Goal: Transaction & Acquisition: Book appointment/travel/reservation

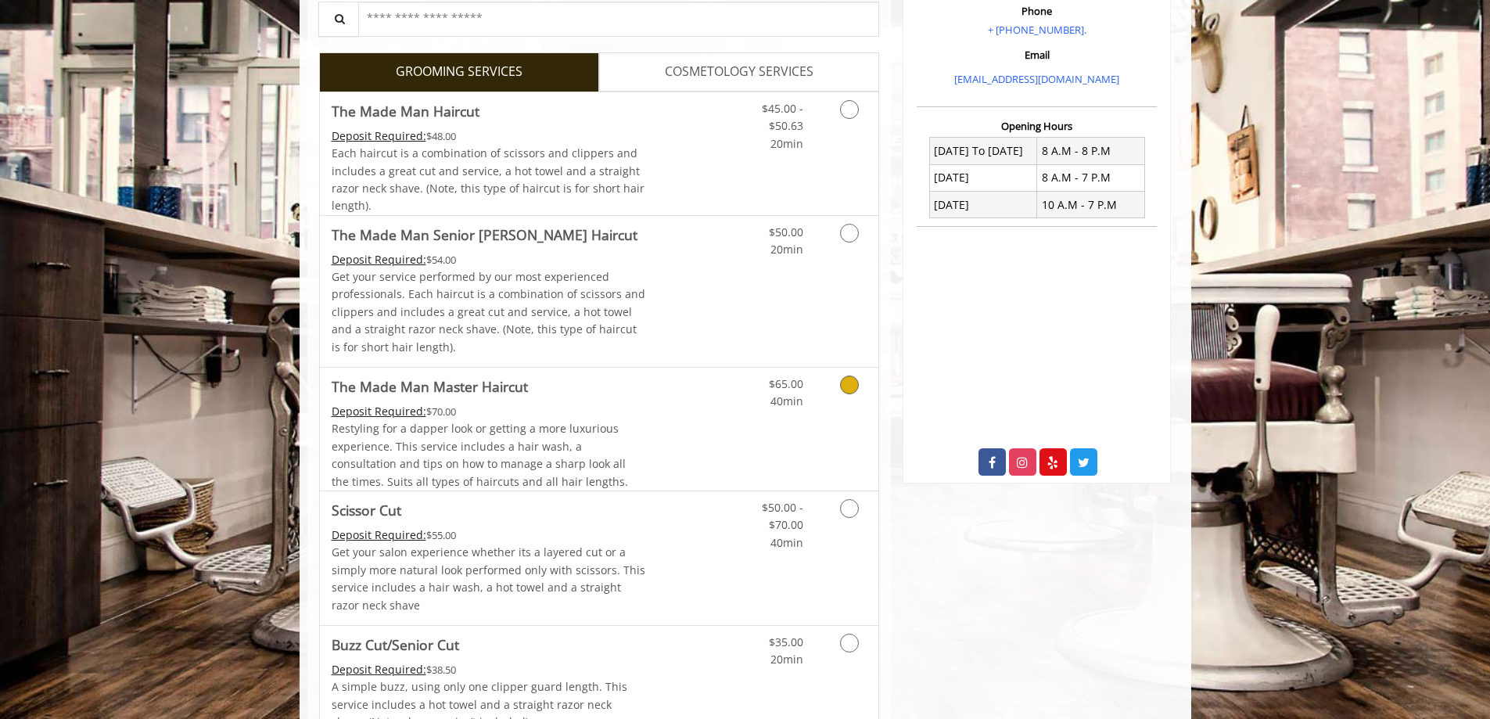
scroll to position [313, 0]
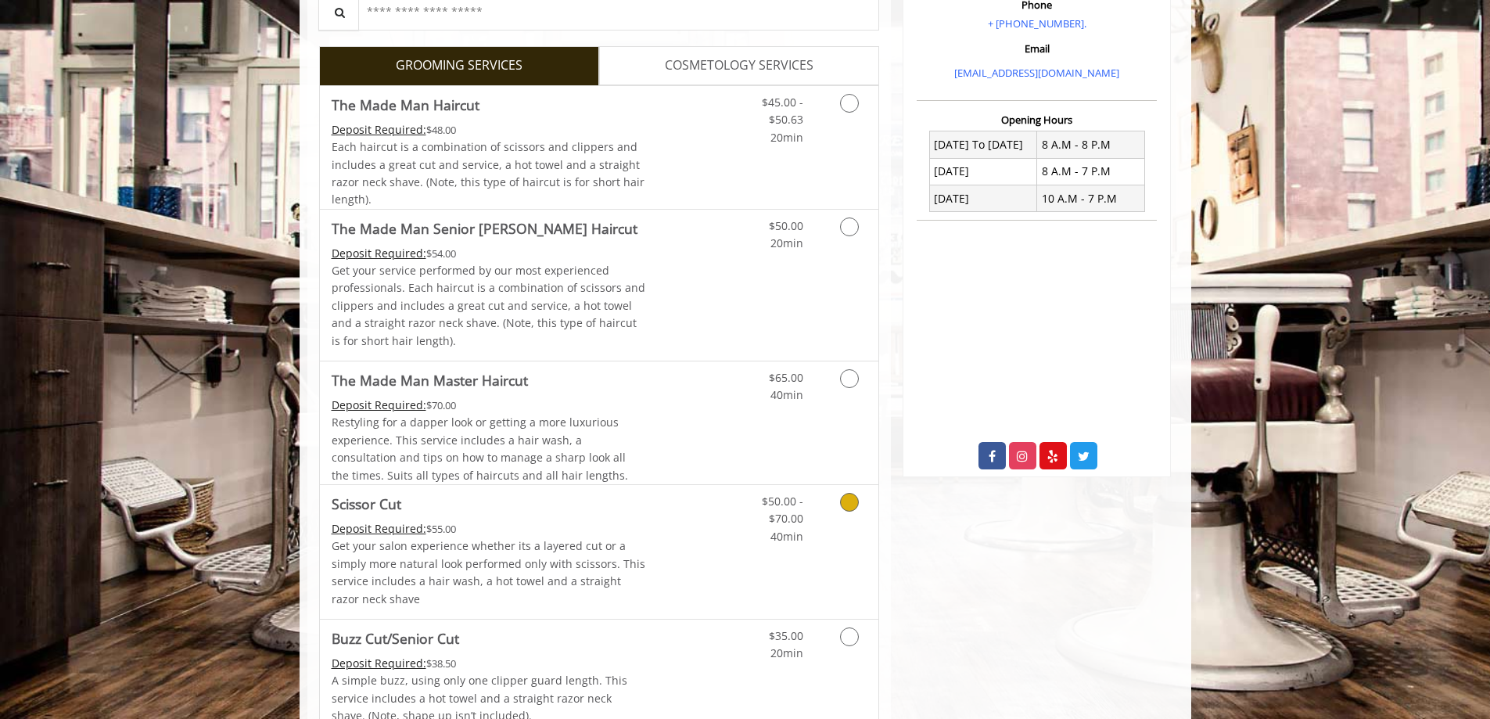
click at [674, 535] on link "Discounted Price" at bounding box center [691, 552] width 93 height 134
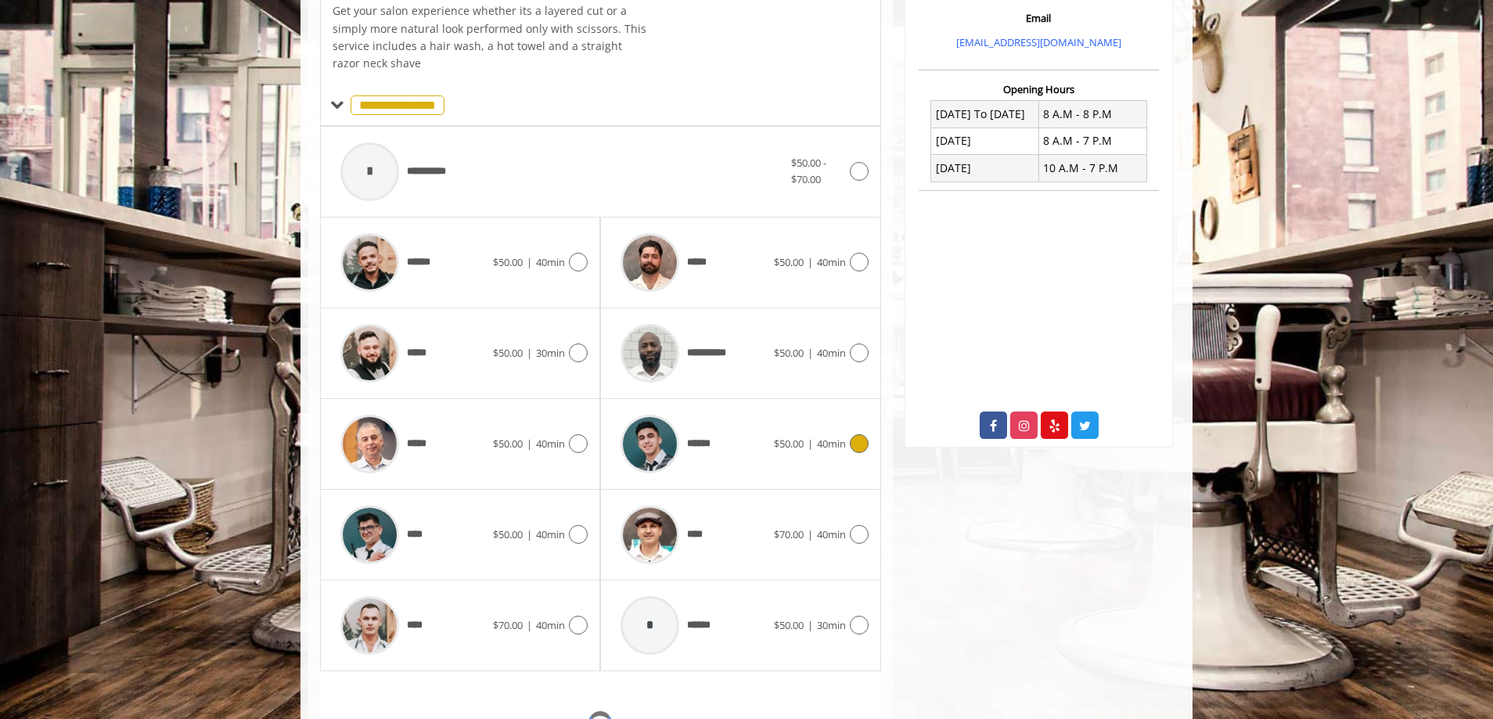
scroll to position [427, 0]
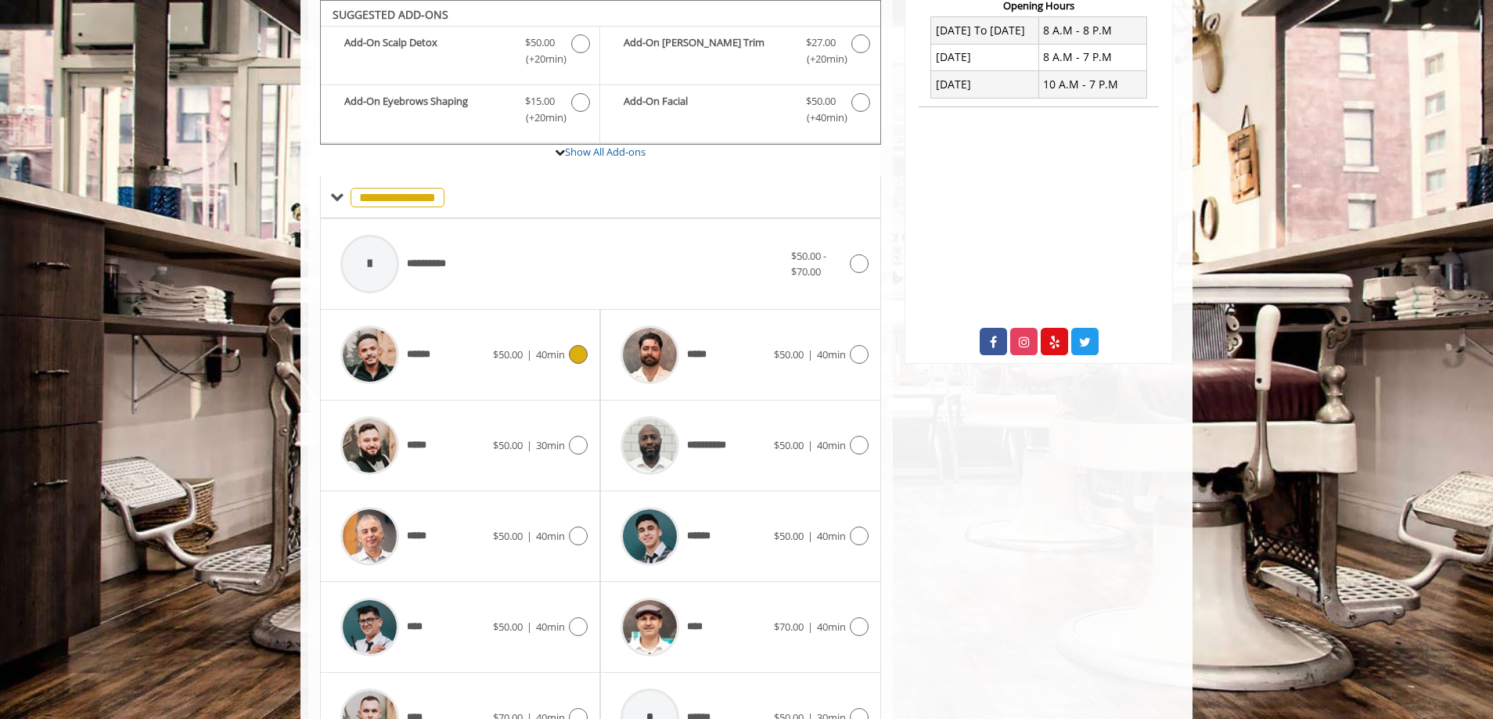
click at [505, 358] on span "$50.00" at bounding box center [508, 354] width 30 height 14
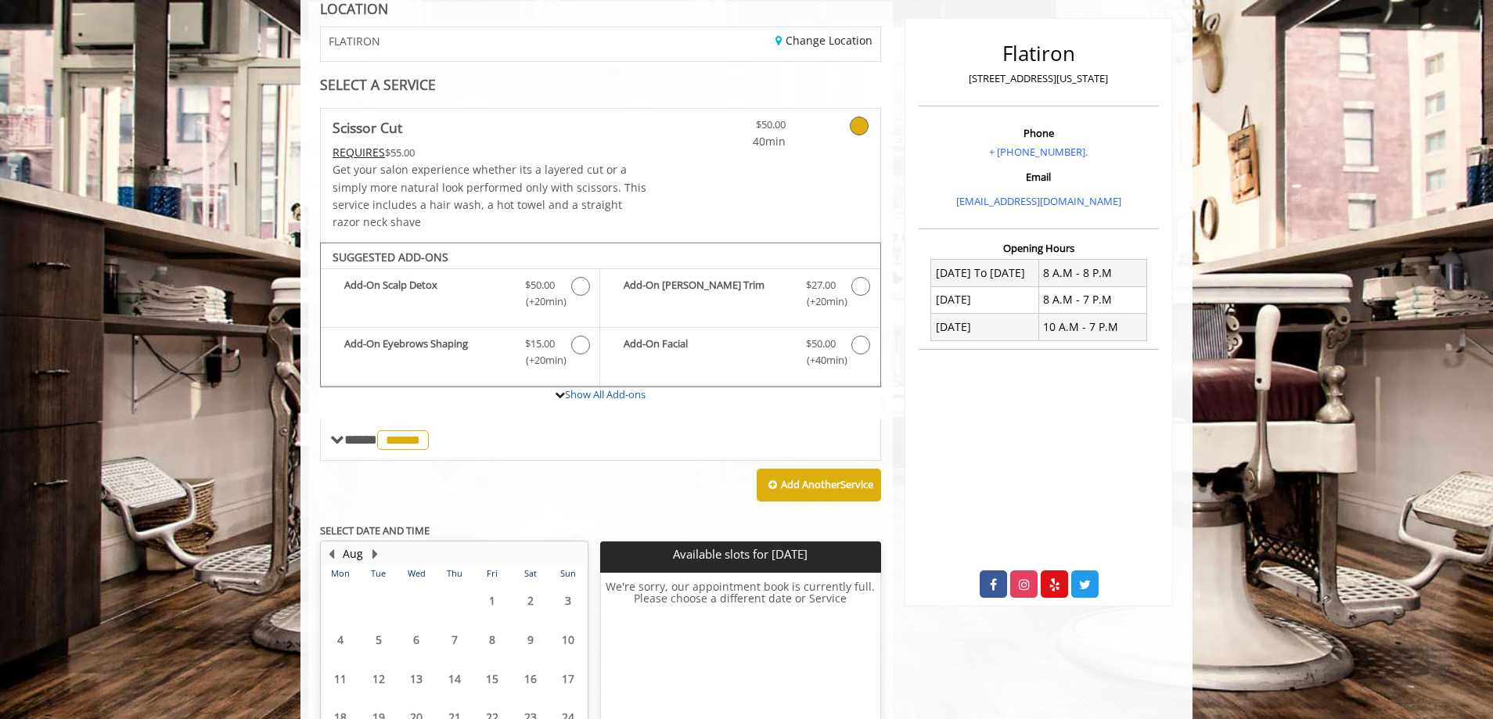
scroll to position [329, 0]
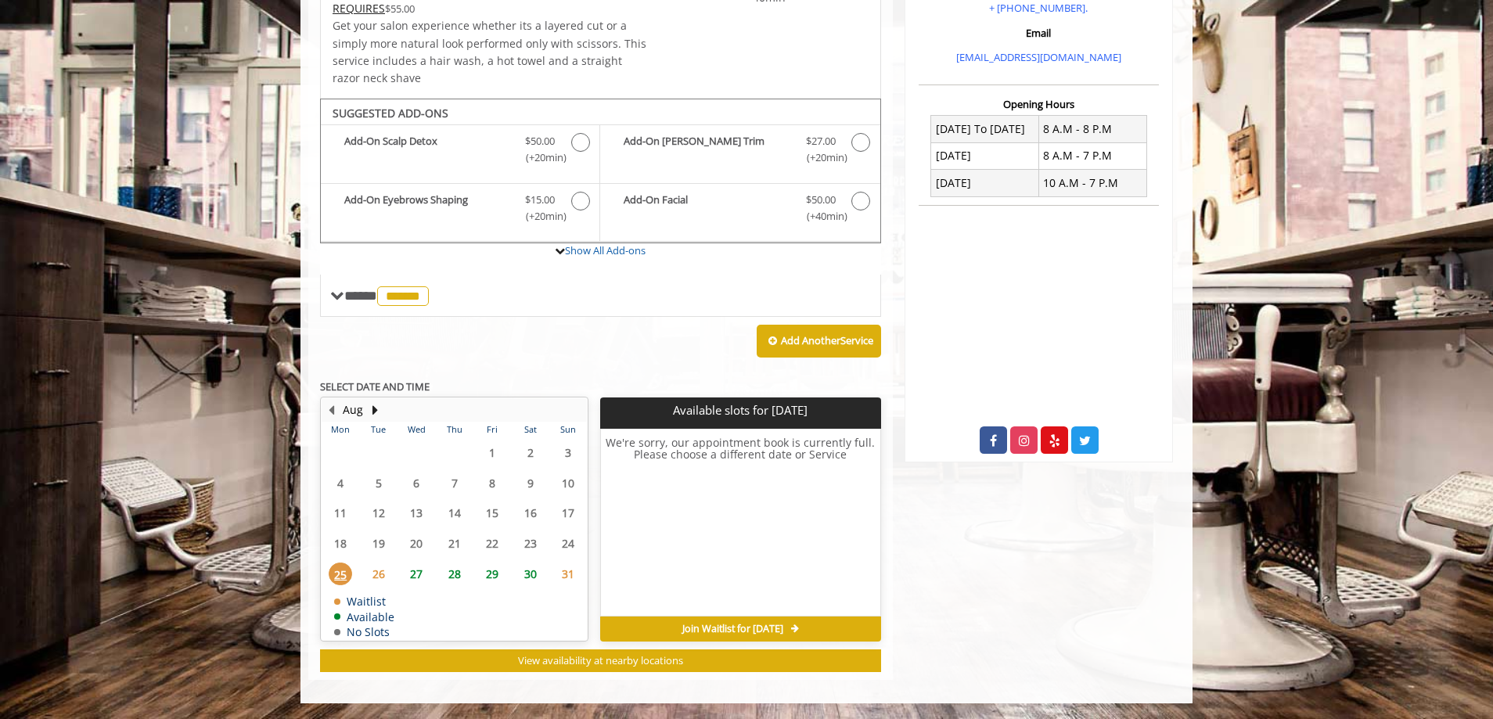
click at [421, 574] on span "27" at bounding box center [415, 574] width 23 height 23
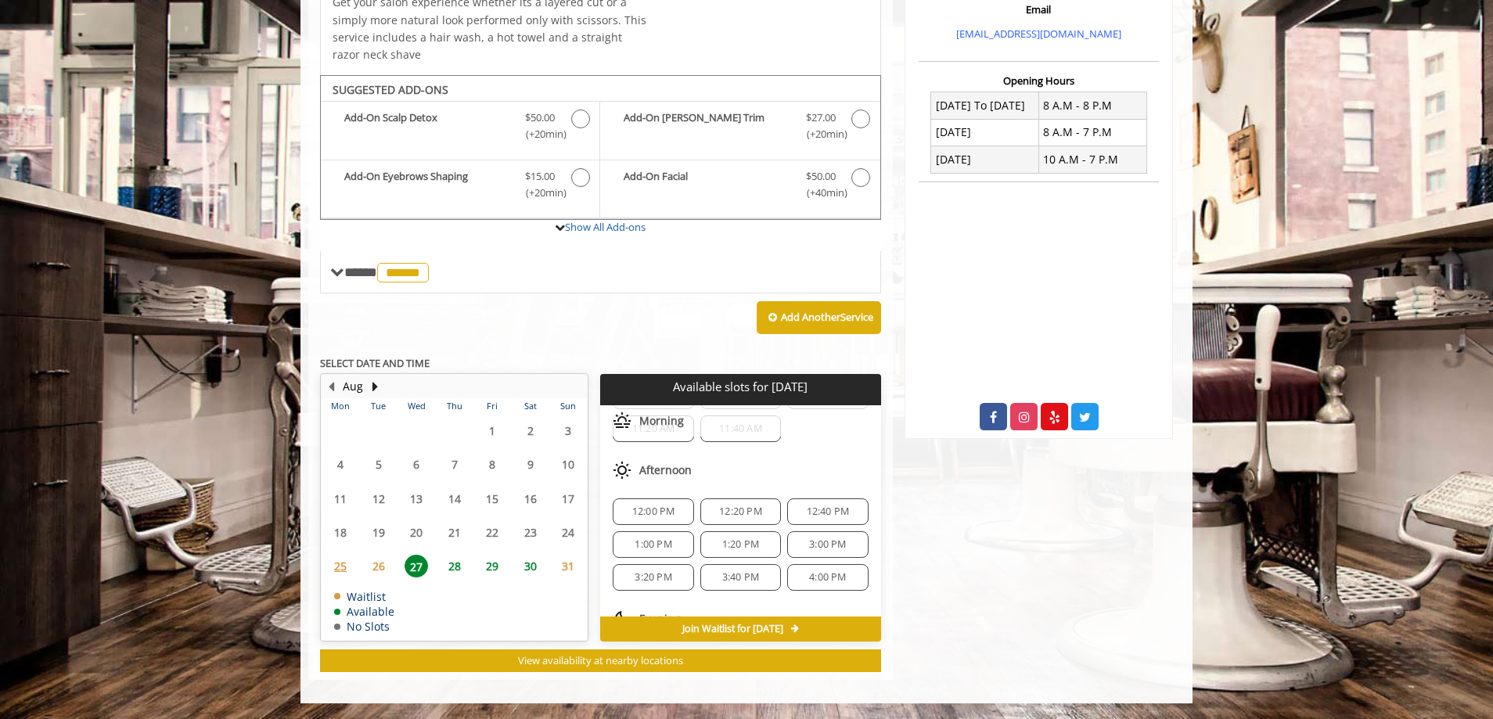
scroll to position [156, 0]
click at [660, 525] on span "1:00 PM" at bounding box center [652, 520] width 37 height 13
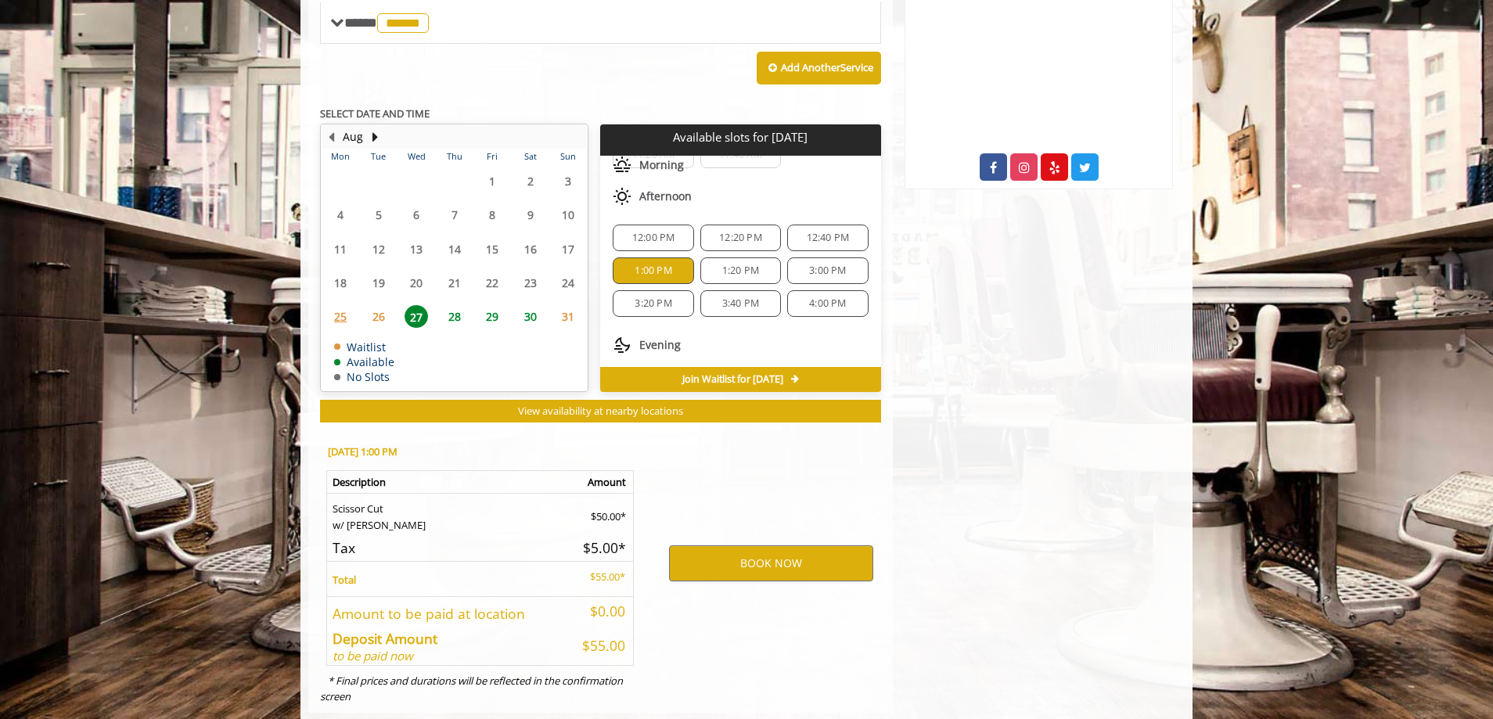
scroll to position [634, 0]
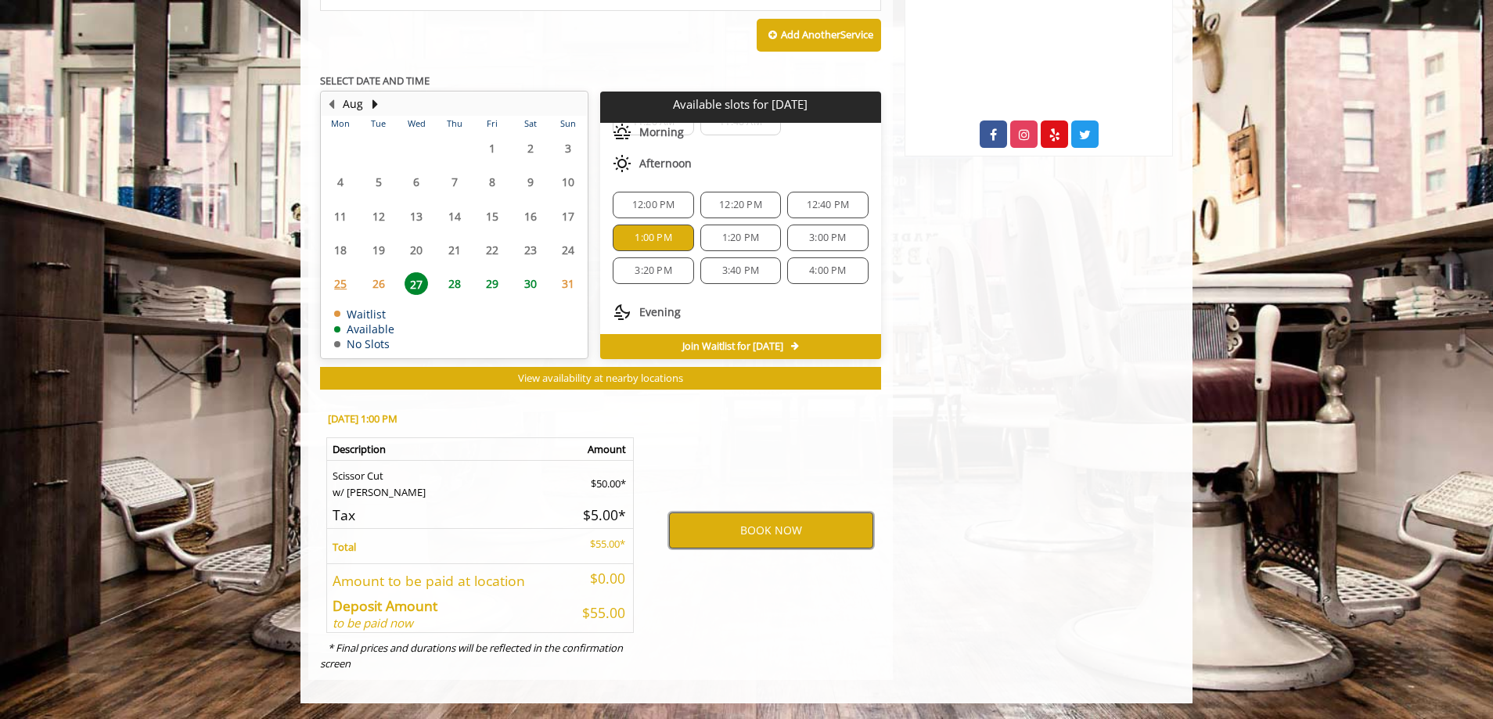
click at [793, 540] on button "BOOK NOW" at bounding box center [771, 530] width 204 height 36
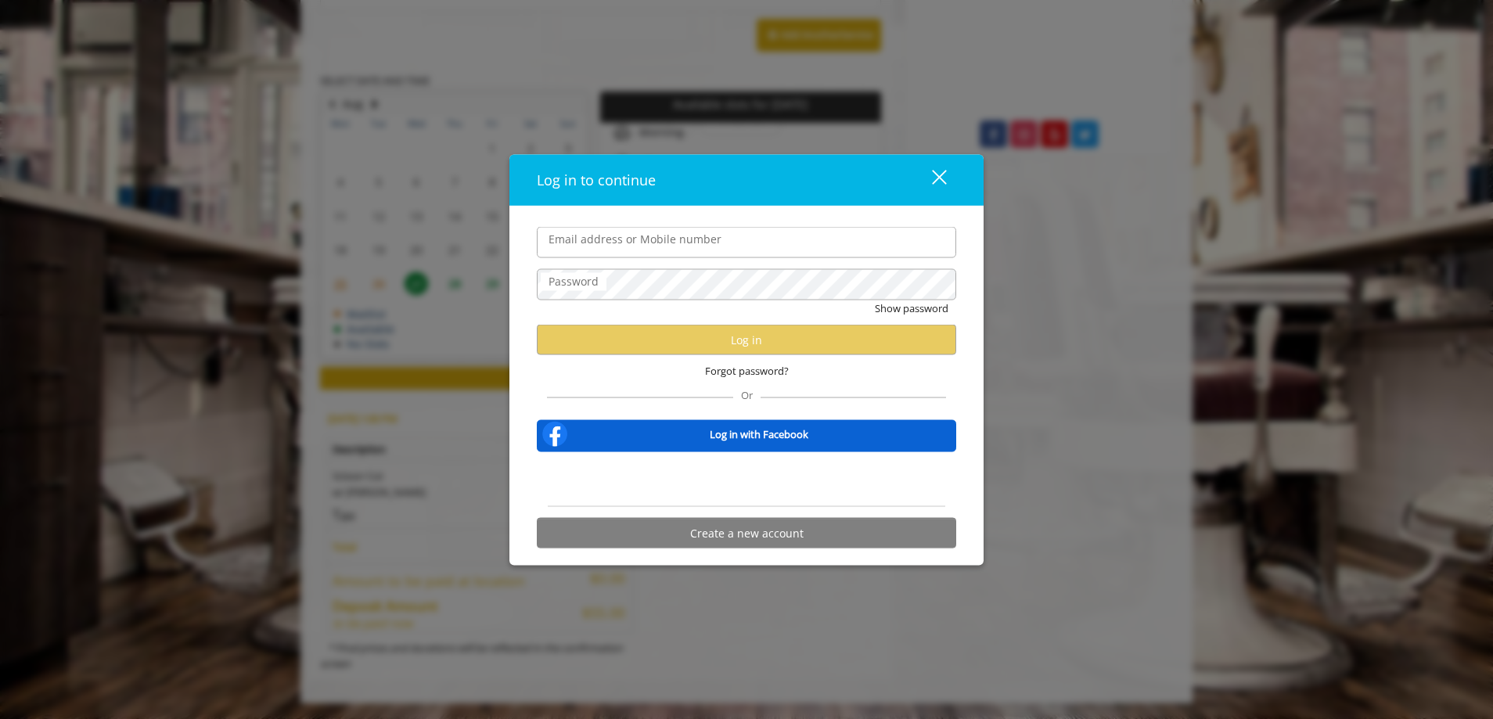
click at [664, 246] on label "Email address or Mobile number" at bounding box center [635, 239] width 189 height 17
click at [664, 246] on input "Email address or Mobile number" at bounding box center [746, 242] width 419 height 31
paste input "**********"
type input "**********"
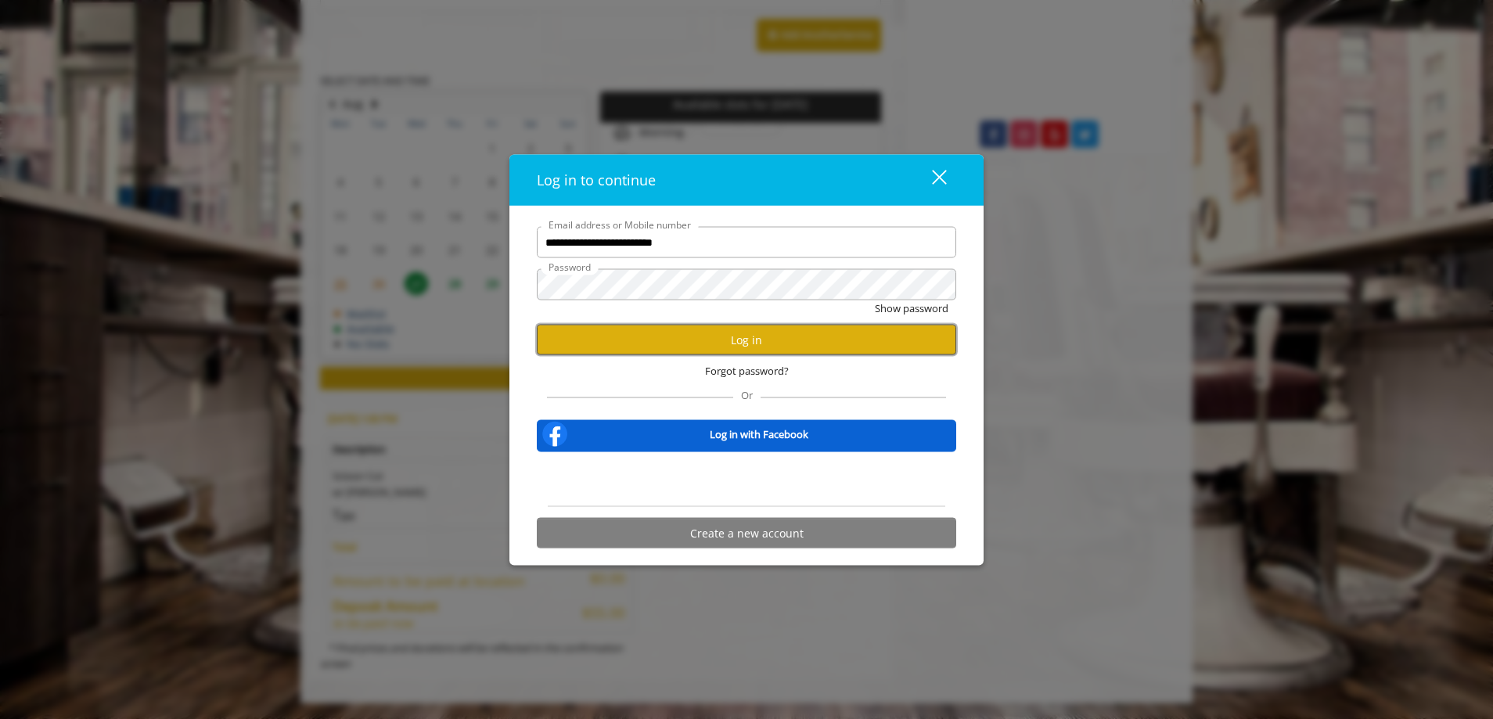
click at [749, 342] on button "Log in" at bounding box center [746, 340] width 419 height 31
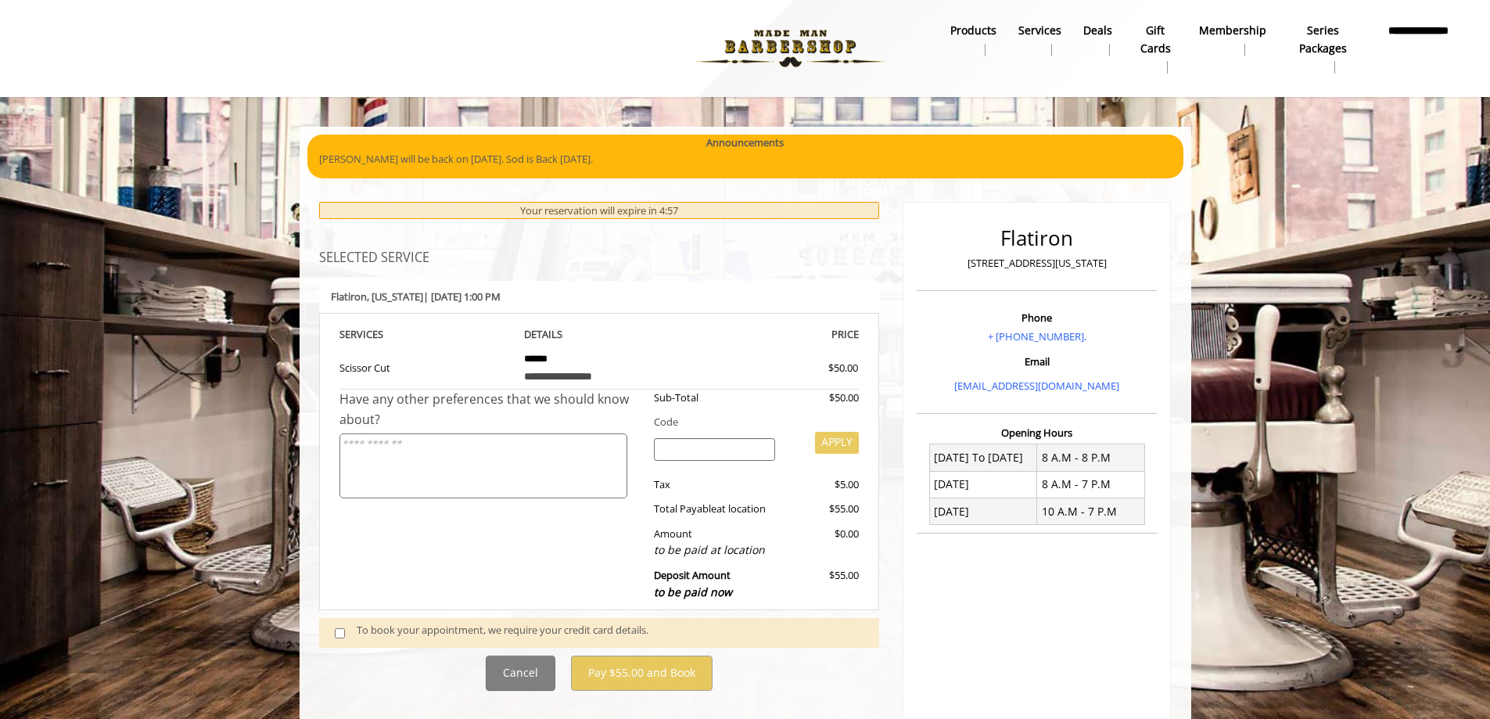
click at [437, 620] on div "To book your appointment, we require your credit card details." at bounding box center [599, 633] width 561 height 30
drag, startPoint x: 353, startPoint y: 630, endPoint x: 332, endPoint y: 632, distance: 21.3
click at [345, 630] on span at bounding box center [346, 632] width 46 height 21
click at [330, 632] on span at bounding box center [346, 632] width 46 height 21
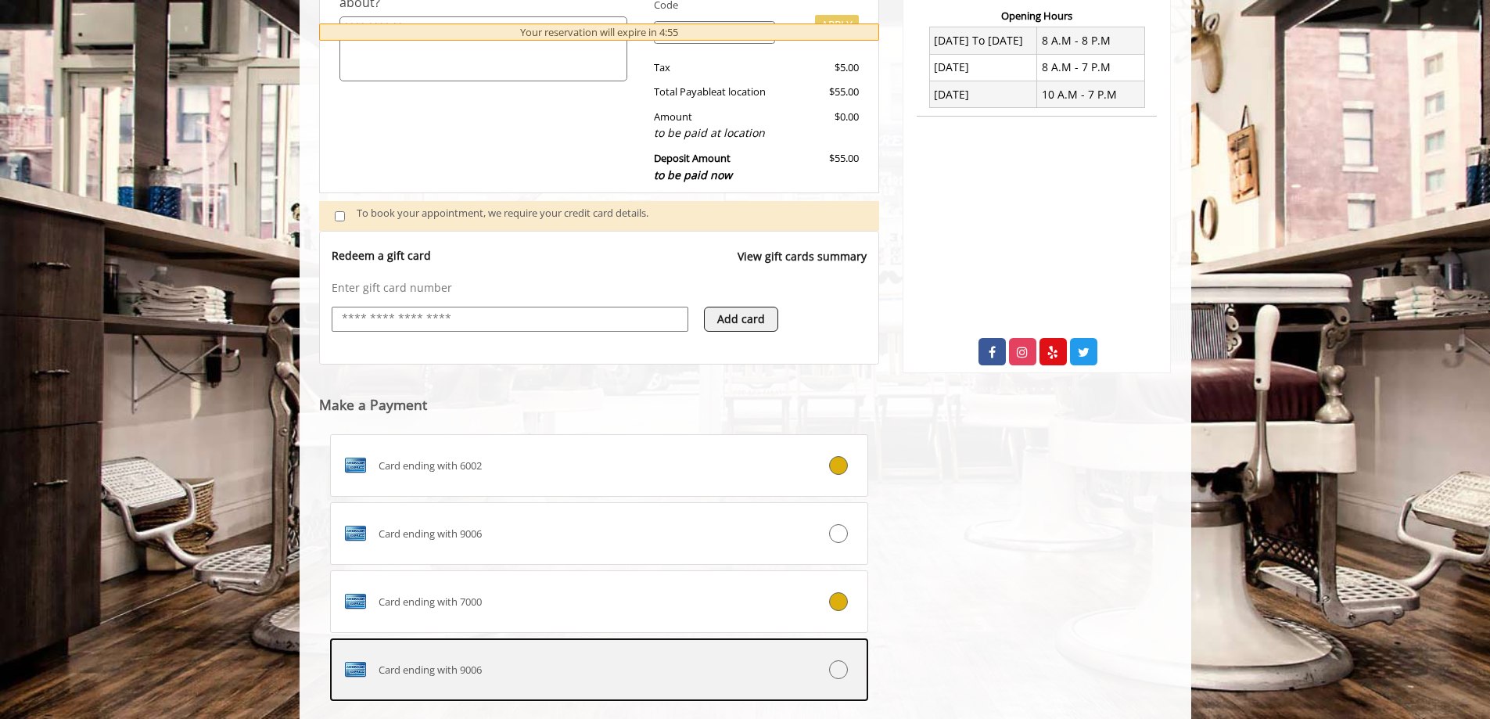
scroll to position [593, 0]
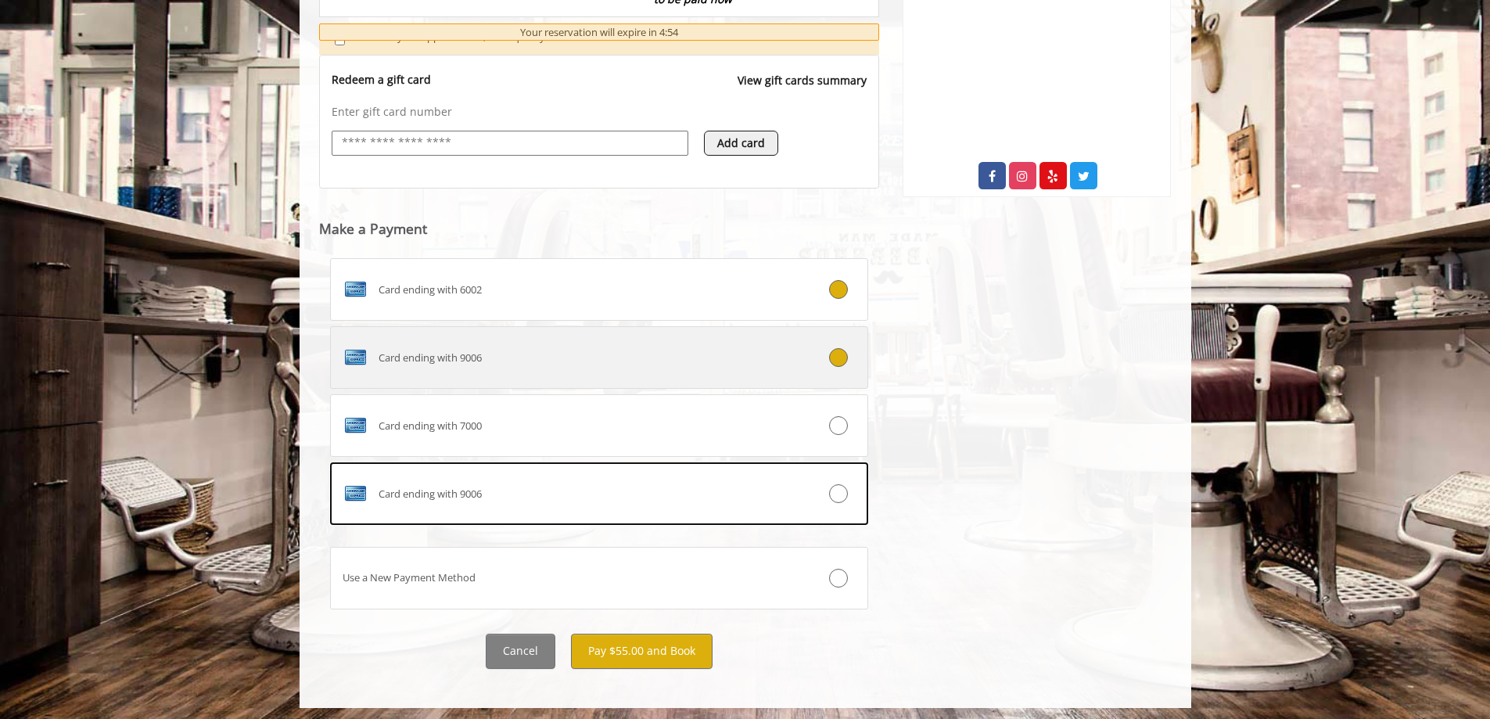
click at [606, 354] on div "Card ending with 9006" at bounding box center [555, 357] width 448 height 25
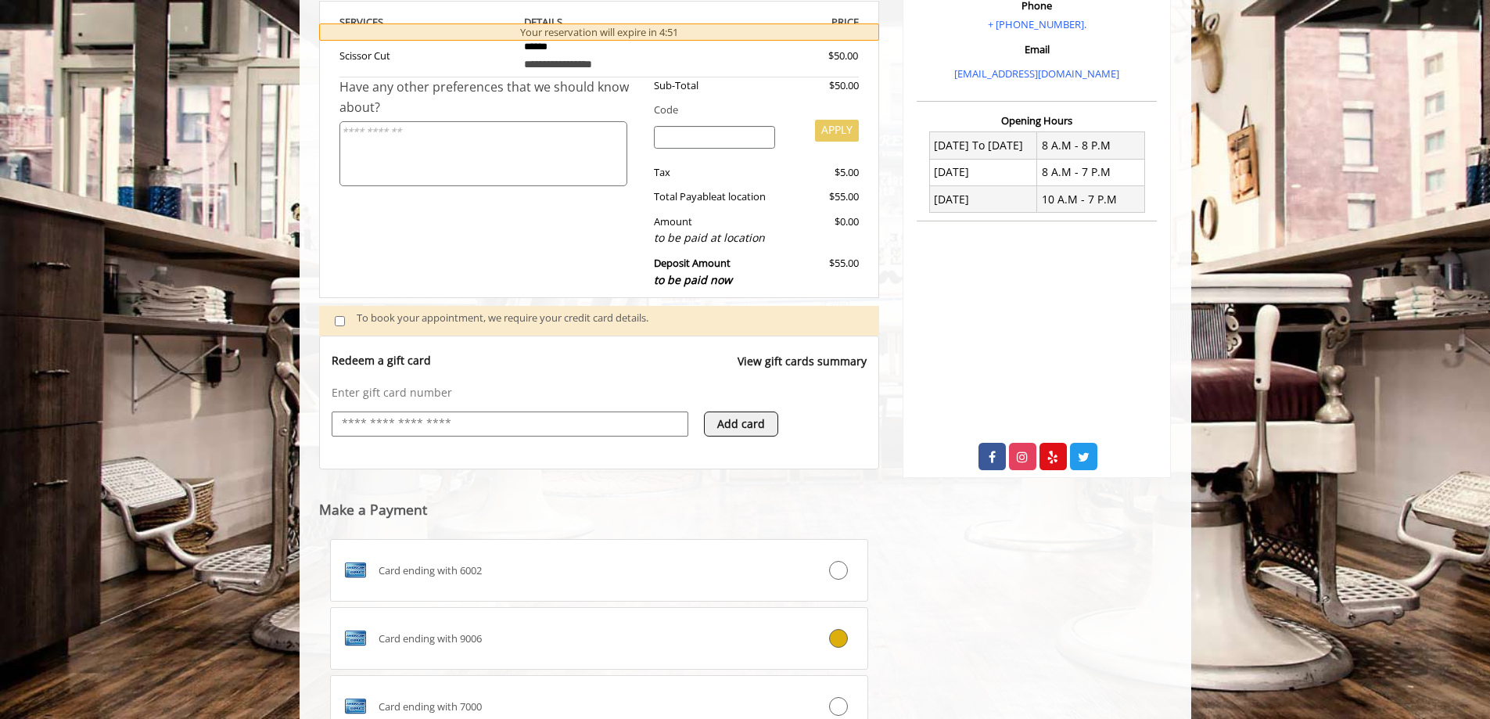
scroll to position [285, 0]
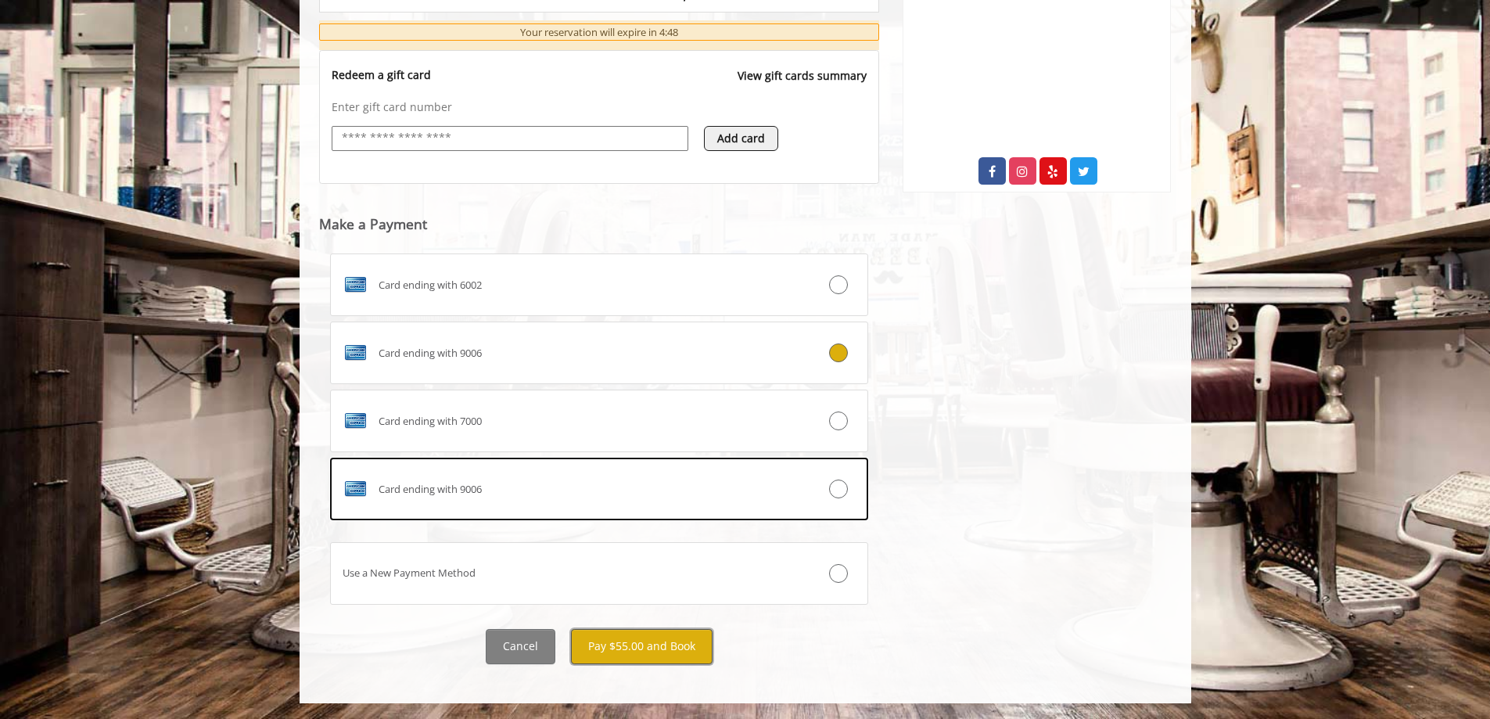
click at [692, 654] on button "Pay $55.00 and Book" at bounding box center [642, 646] width 142 height 35
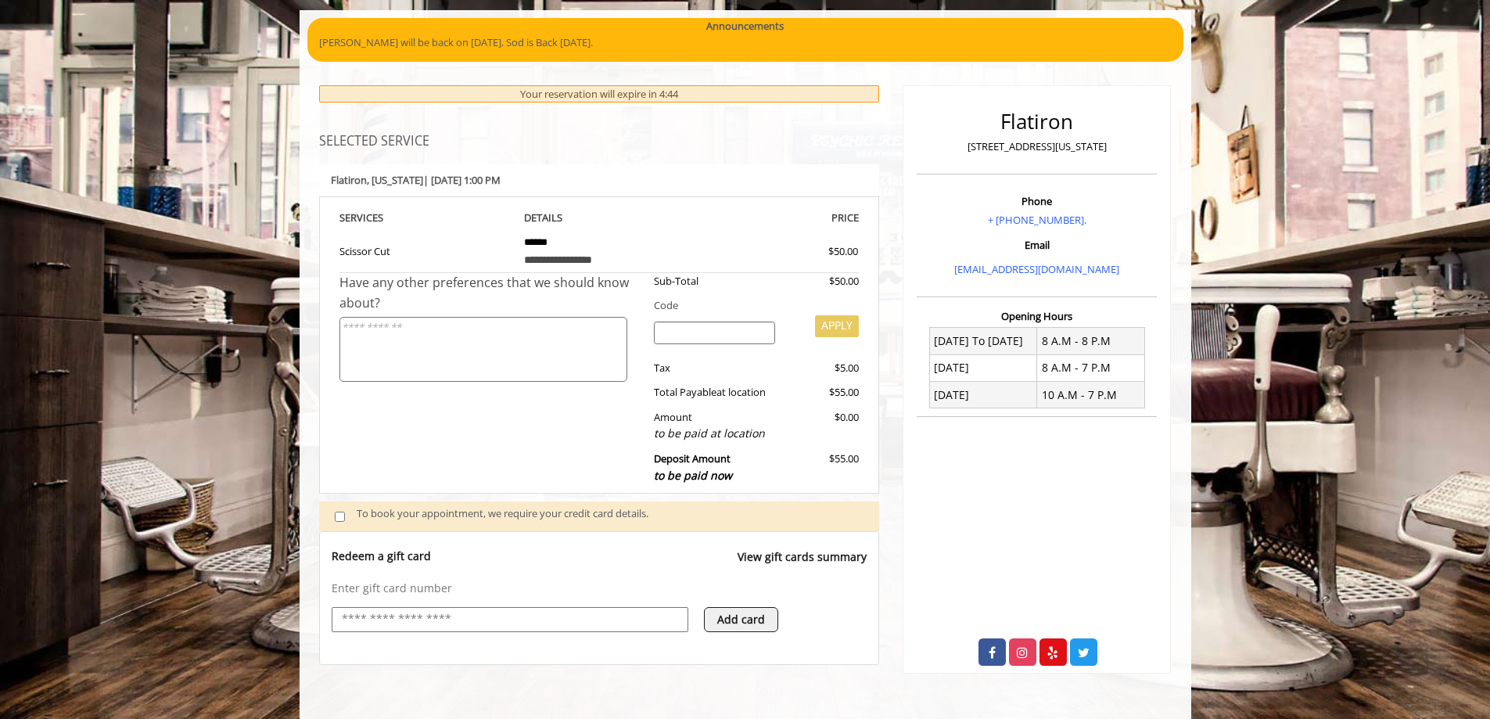
scroll to position [0, 0]
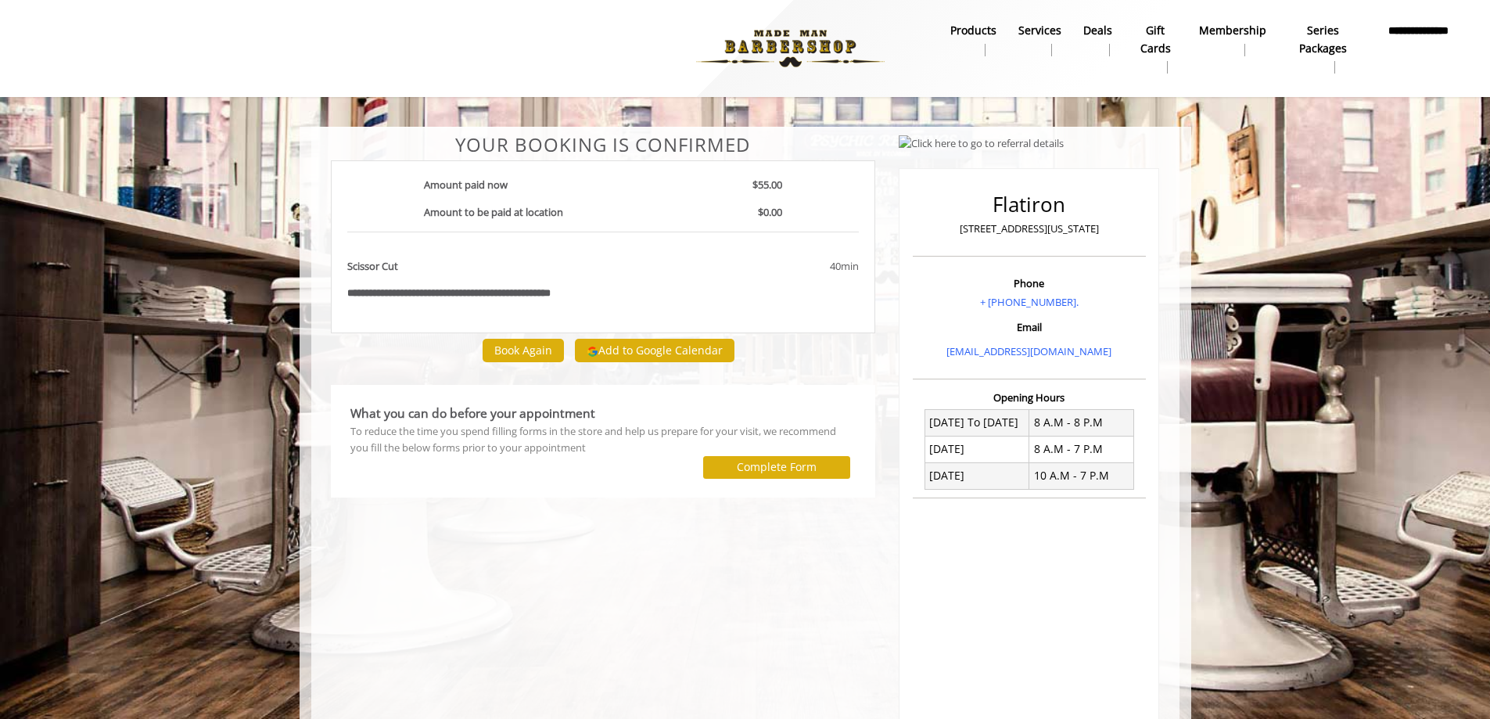
click at [789, 278] on div "40min" at bounding box center [781, 271] width 178 height 27
